Goal: Find specific page/section: Find specific page/section

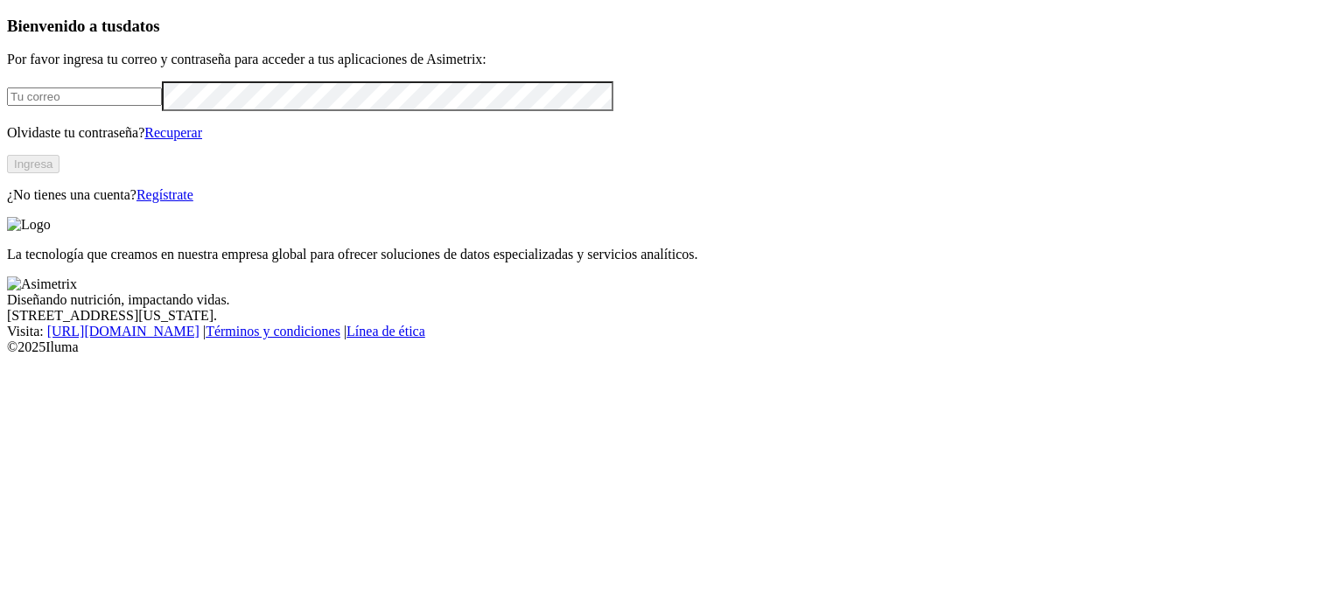
type input "[PERSON_NAME][EMAIL_ADDRESS][PERSON_NAME][DOMAIN_NAME]"
click at [59, 173] on button "Ingresa" at bounding box center [33, 164] width 52 height 18
